Goal: Task Accomplishment & Management: Complete application form

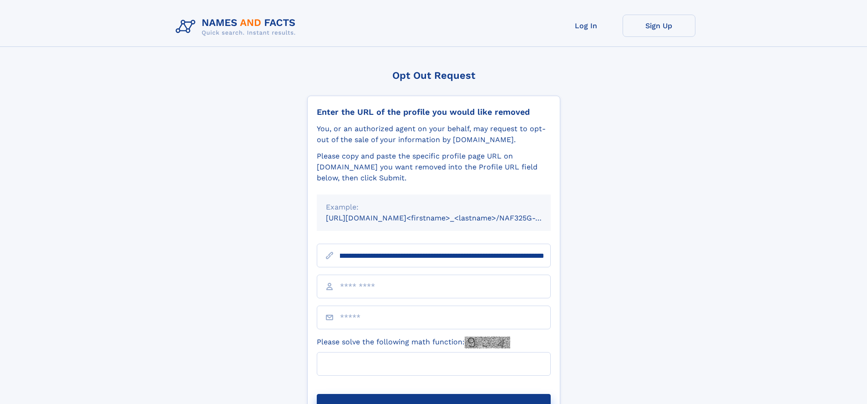
scroll to position [0, 98]
type input "**********"
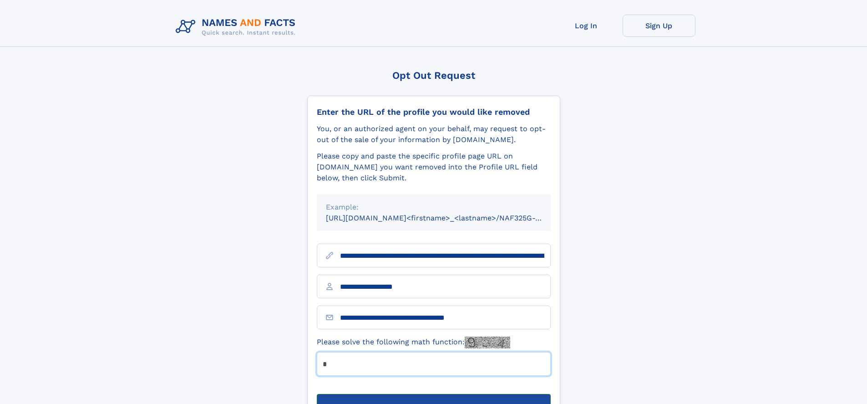
type input "*"
click at [433, 394] on button "Submit Opt Out Request" at bounding box center [434, 408] width 234 height 29
